Goal: Communication & Community: Answer question/provide support

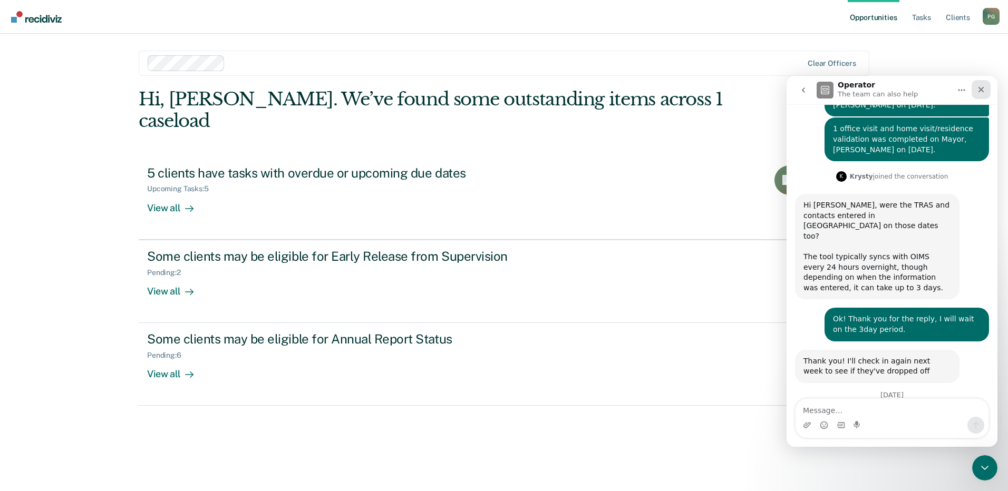
click at [983, 90] on icon "Close" at bounding box center [981, 89] width 8 height 8
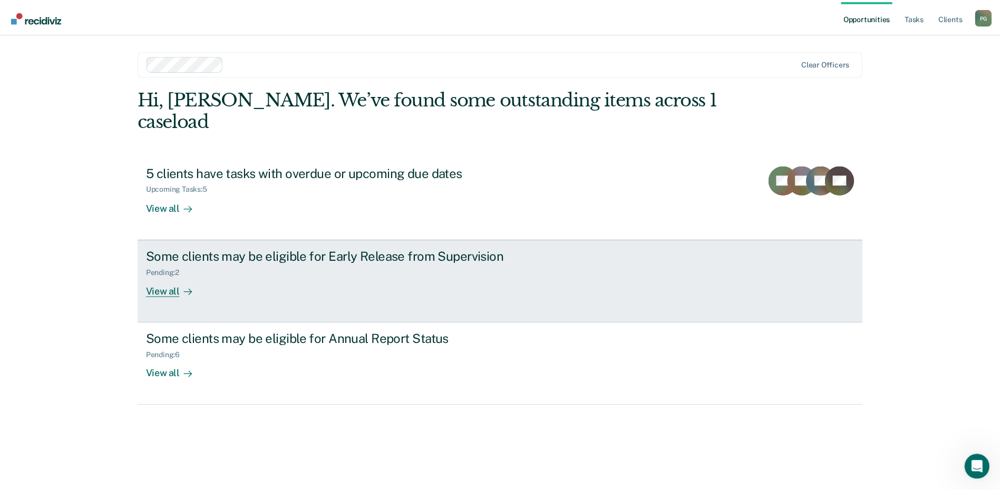
scroll to position [252, 0]
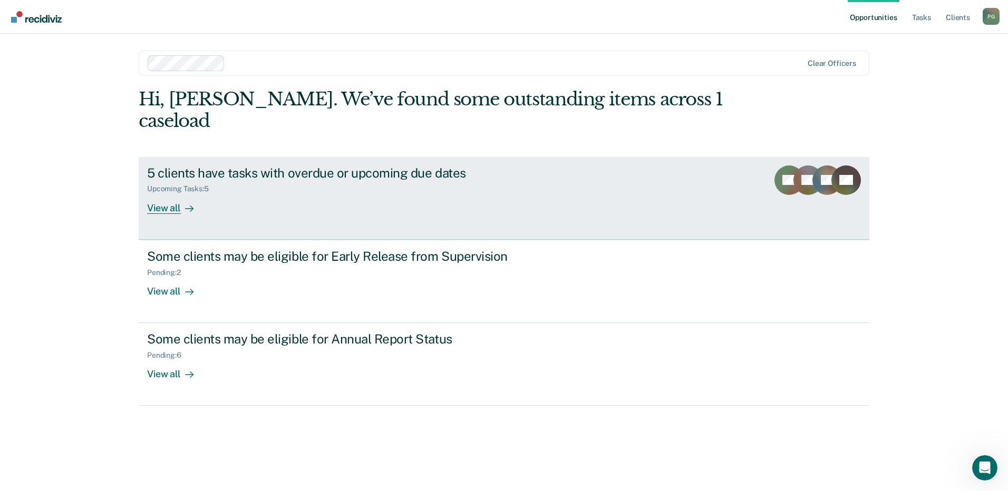
click at [227, 165] on div "5 clients have tasks with overdue or upcoming due dates" at bounding box center [332, 172] width 370 height 15
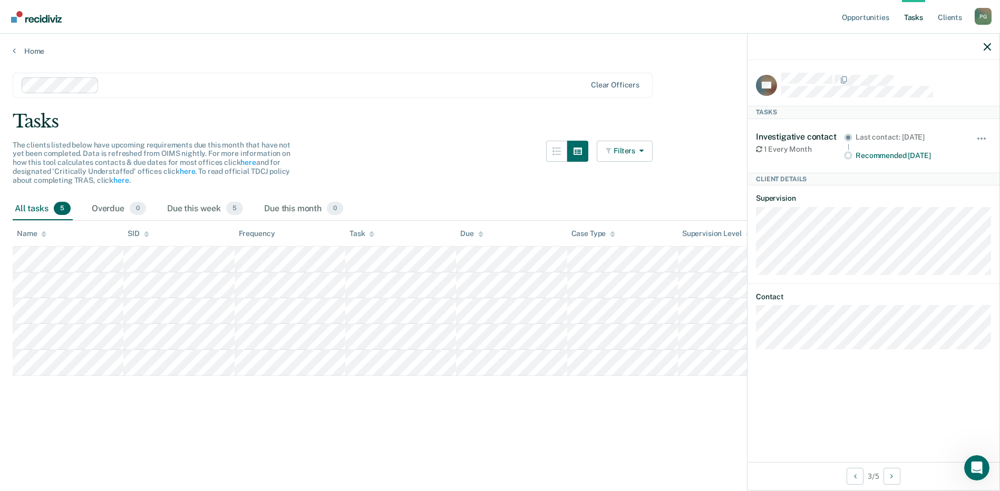
click at [455, 385] on main "Clear officers Tasks The clients listed below have upcoming requirements due th…" at bounding box center [500, 272] width 1000 height 432
click at [987, 47] on icon "button" at bounding box center [986, 46] width 7 height 7
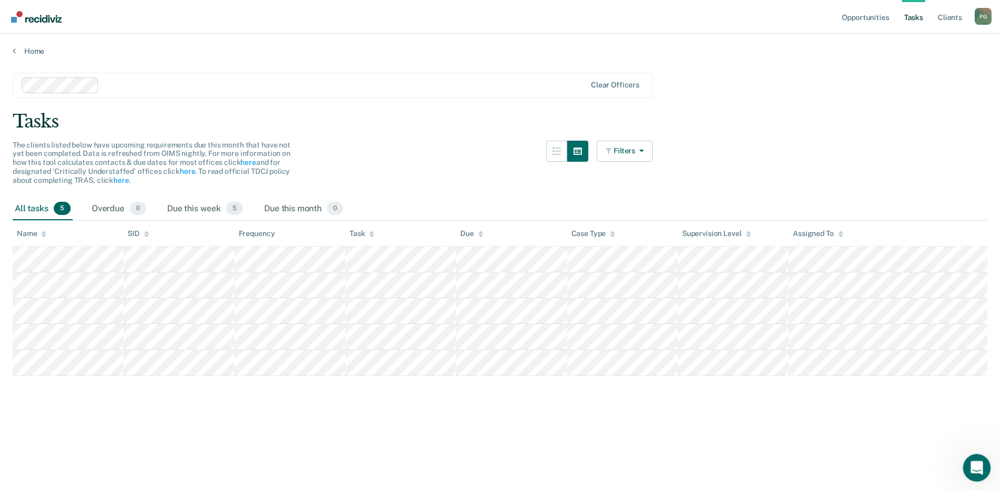
click at [976, 471] on icon "Open Intercom Messenger" at bounding box center [975, 466] width 17 height 17
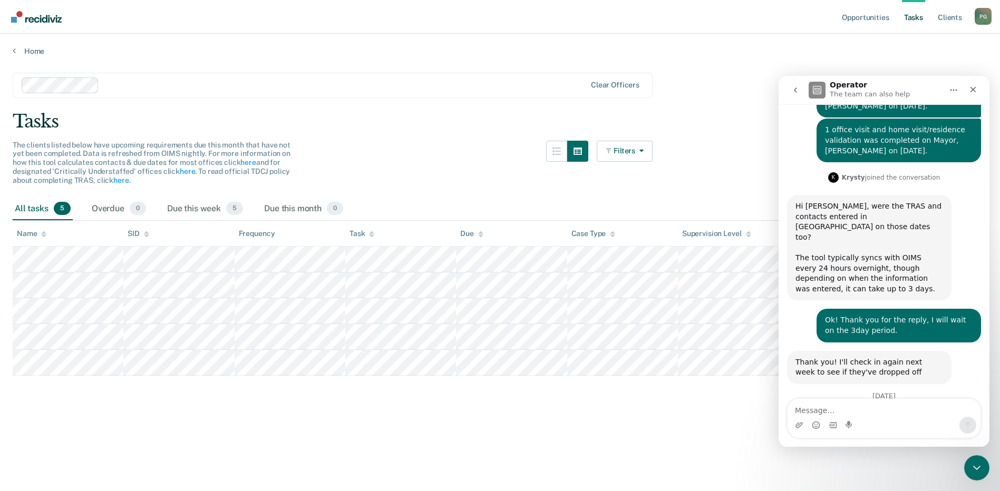
scroll to position [252, 0]
click at [856, 412] on textarea "Message…" at bounding box center [883, 408] width 193 height 18
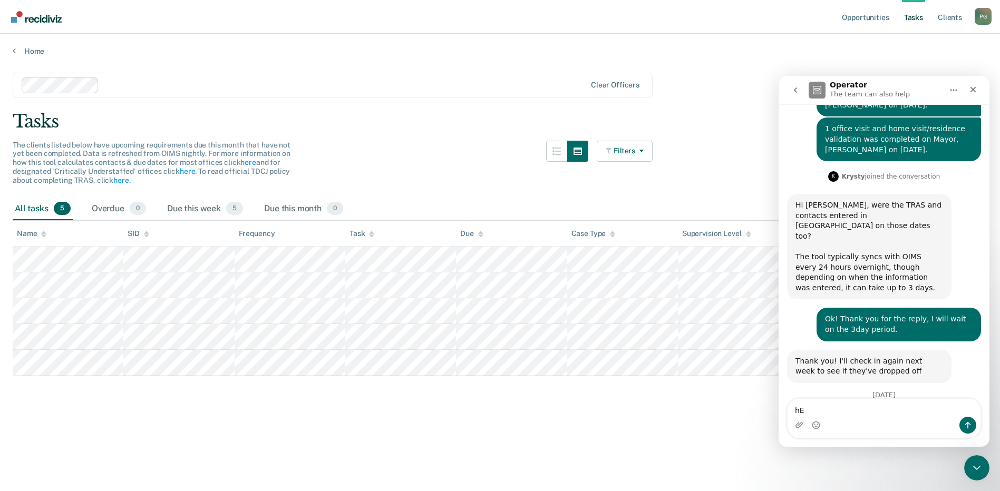
type textarea "h"
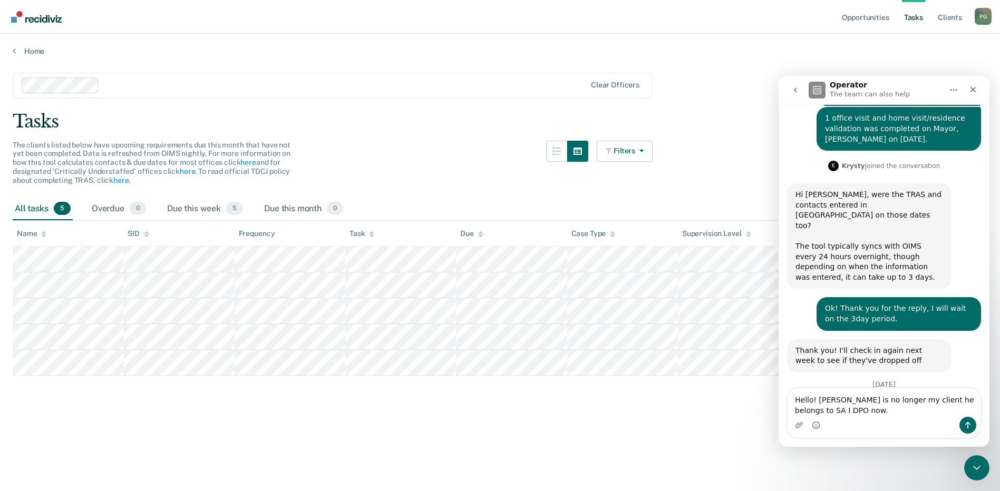
type textarea "Hello! Roy Estrada is no longer my client he belongs to SA I DPO now."
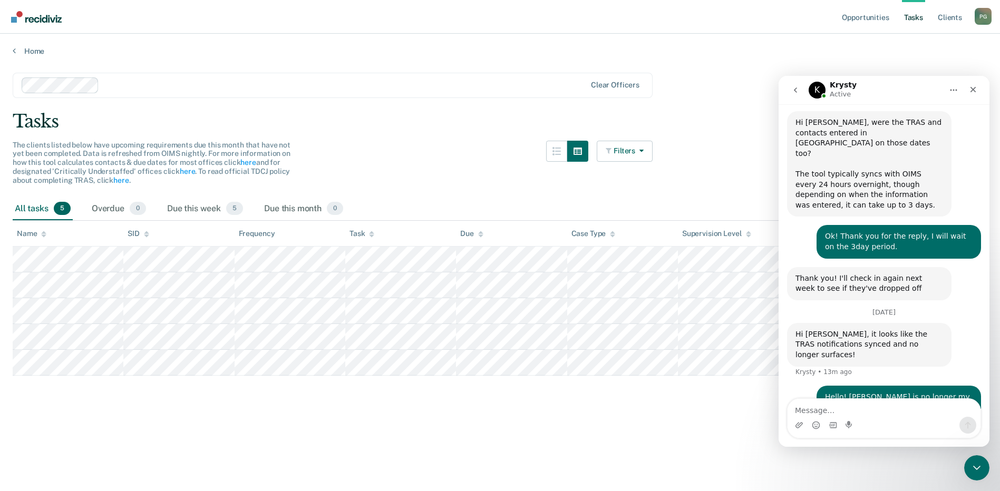
scroll to position [295, 0]
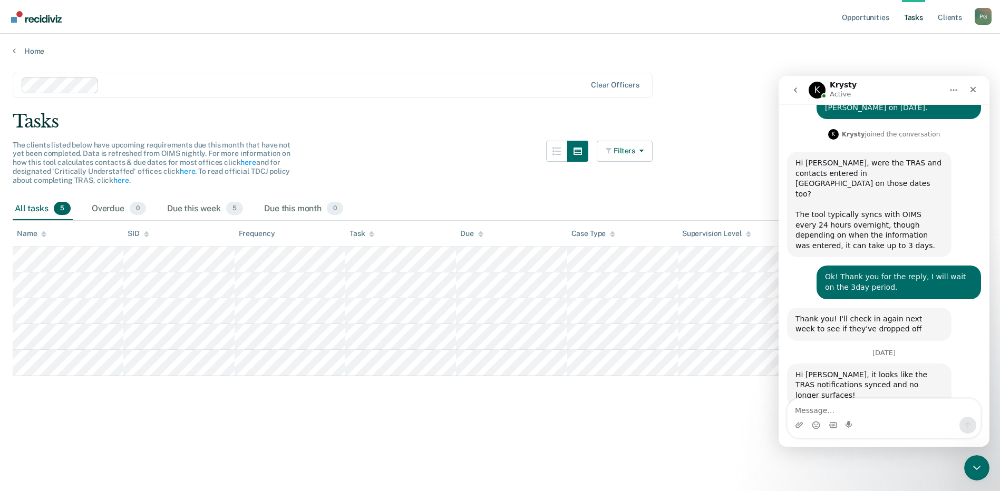
click at [560, 442] on main "Clear officers Tasks The clients listed below have upcoming requirements due th…" at bounding box center [500, 272] width 1000 height 432
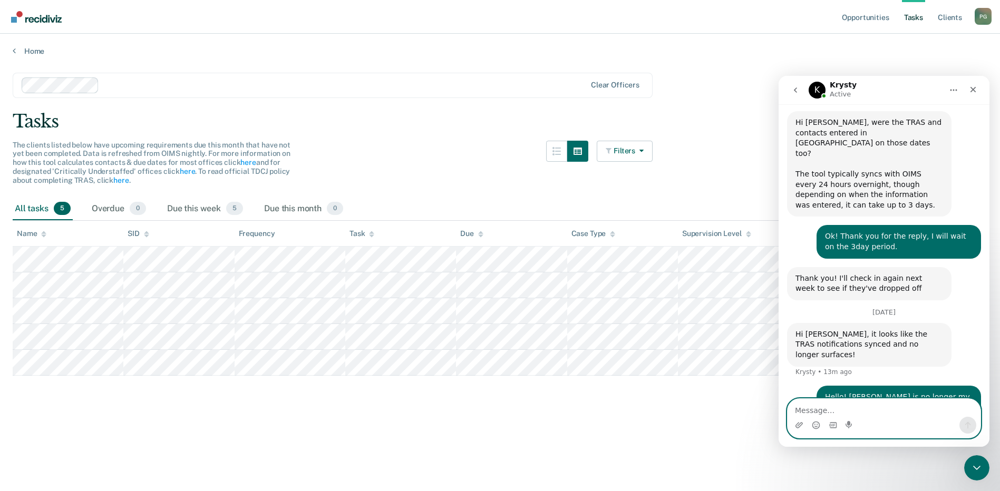
click at [825, 402] on textarea "Message…" at bounding box center [883, 408] width 193 height 18
type textarea "I"
click at [436, 439] on main "Clear officers Tasks The clients listed below have upcoming requirements due th…" at bounding box center [500, 272] width 1000 height 432
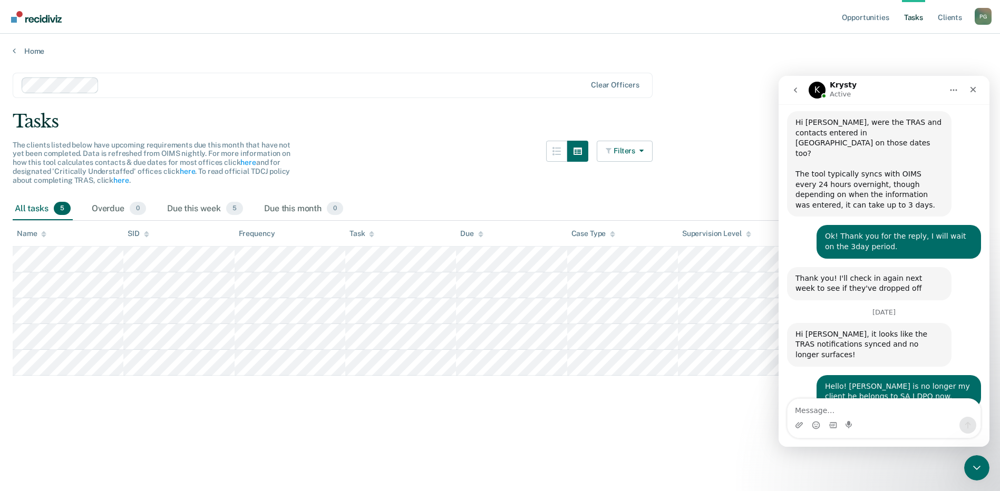
scroll to position [336, 0]
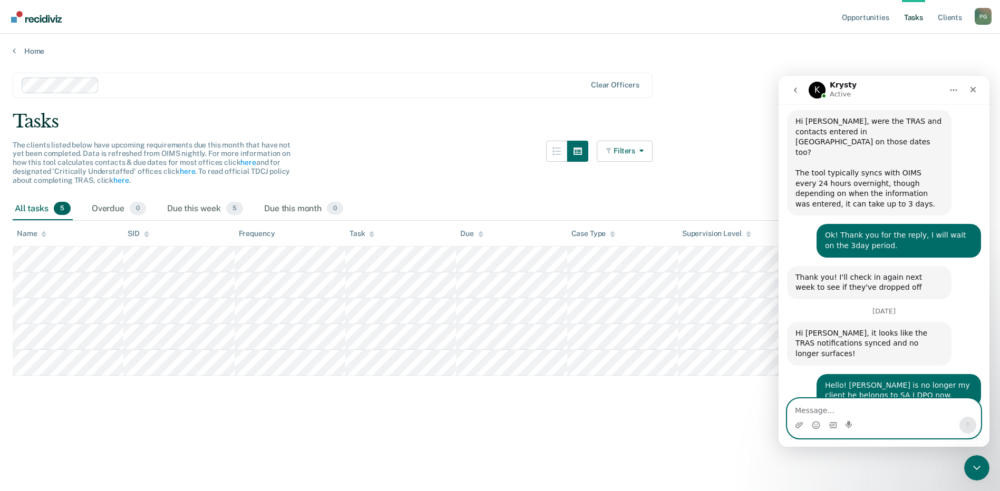
click at [832, 405] on textarea "Message…" at bounding box center [883, 408] width 193 height 18
drag, startPoint x: 712, startPoint y: 399, endPoint x: 722, endPoint y: 399, distance: 10.0
click at [712, 399] on main "Clear officers Tasks The clients listed below have upcoming requirements due th…" at bounding box center [500, 272] width 1000 height 432
click at [867, 406] on textarea "Message…" at bounding box center [883, 408] width 193 height 18
type textarea "9/26/25"
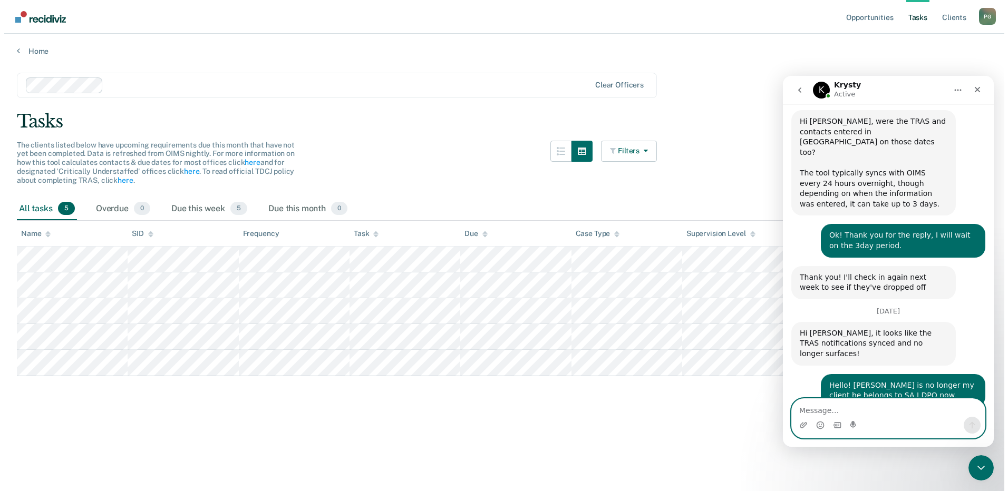
scroll to position [367, 0]
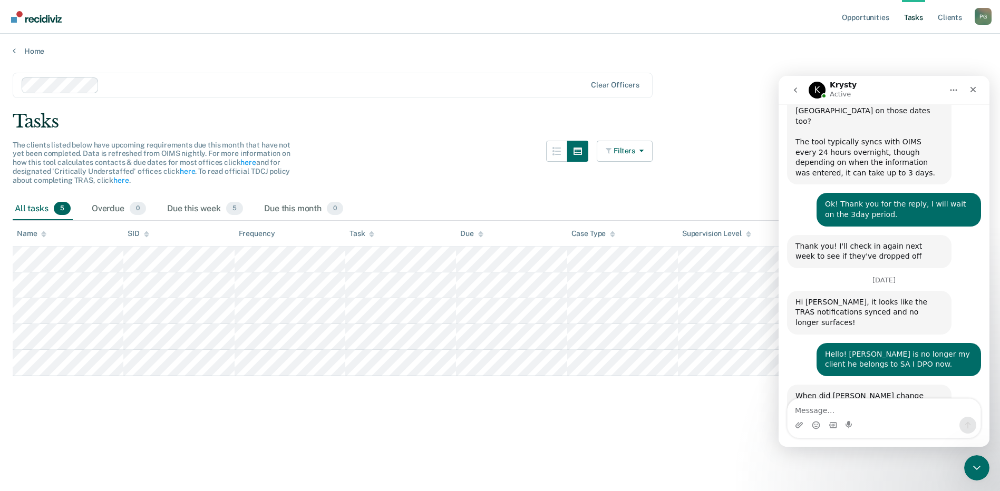
drag, startPoint x: 716, startPoint y: 445, endPoint x: 713, endPoint y: 441, distance: 5.6
click at [716, 445] on main "Clear officers Tasks The clients listed below have upcoming requirements due th…" at bounding box center [500, 272] width 1000 height 432
click at [839, 45] on div "Home" at bounding box center [500, 45] width 1000 height 22
click at [369, 36] on div "Home" at bounding box center [500, 45] width 1000 height 22
click at [40, 49] on link "Home" at bounding box center [500, 50] width 974 height 9
